Goal: Register for event/course

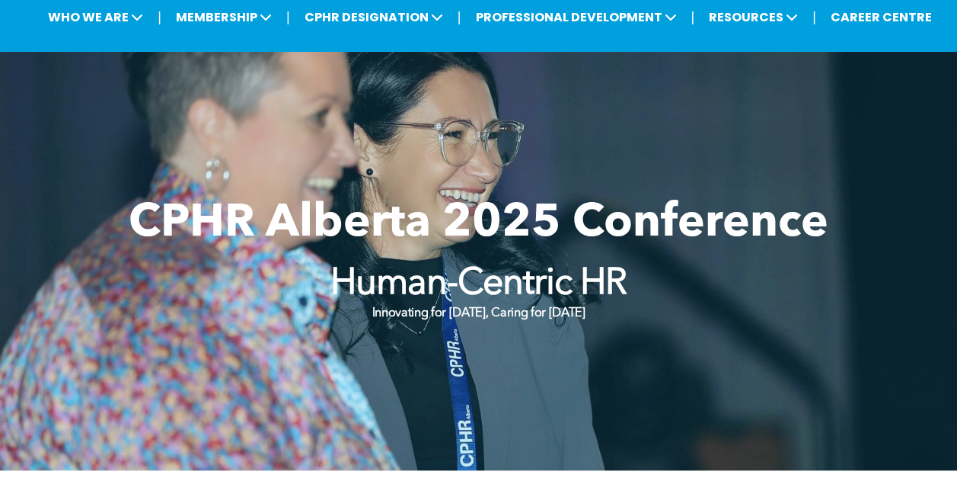
scroll to position [92, 0]
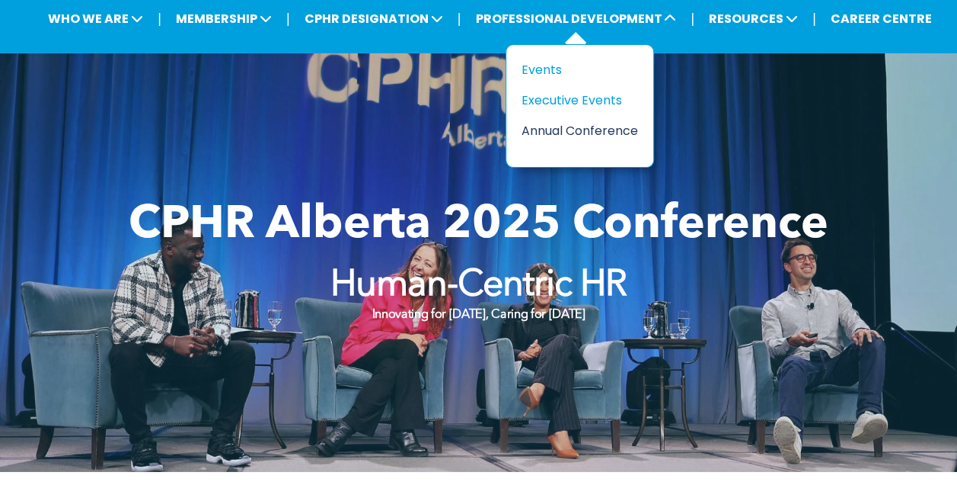
click at [616, 129] on div "Annual Conference" at bounding box center [574, 130] width 105 height 19
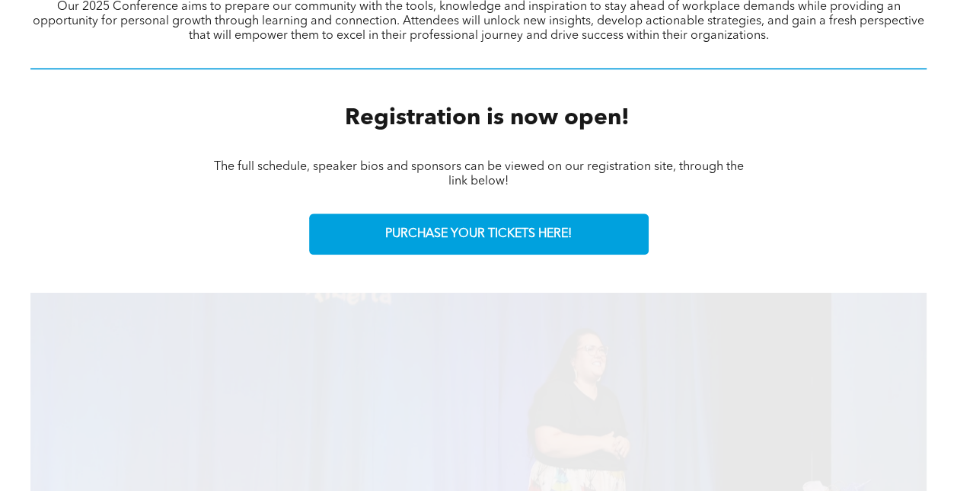
scroll to position [686, 0]
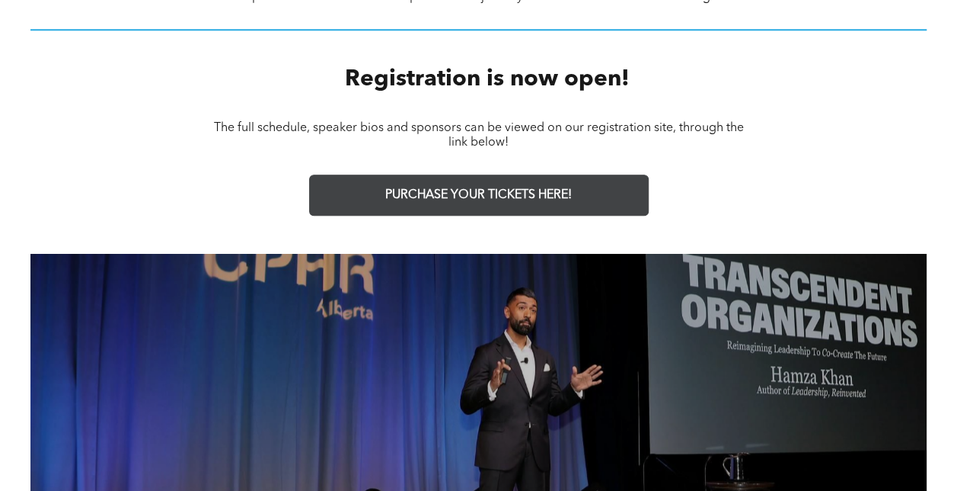
click at [494, 188] on span "PURCHASE YOUR TICKETS HERE!" at bounding box center [478, 195] width 187 height 14
